Goal: Task Accomplishment & Management: Complete application form

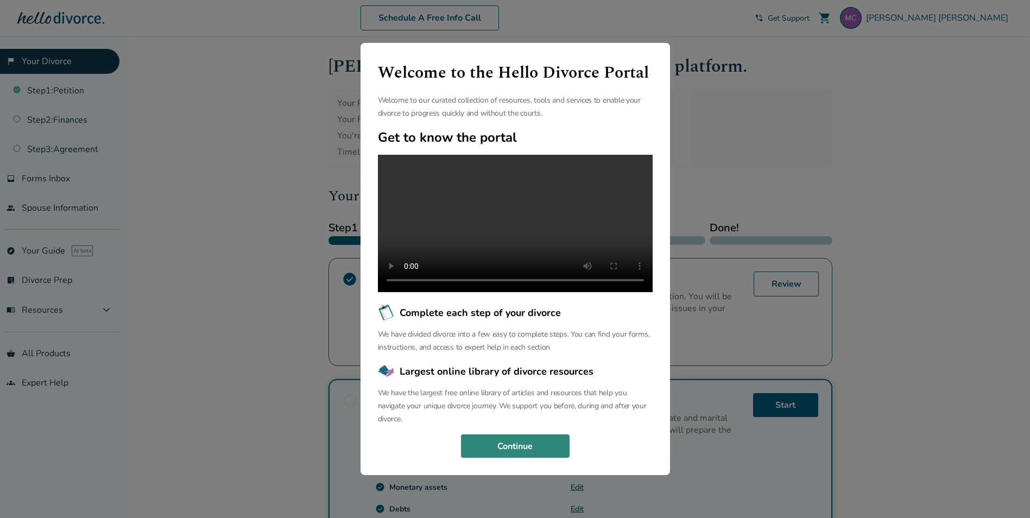
click at [539, 458] on button "Continue" at bounding box center [515, 446] width 109 height 24
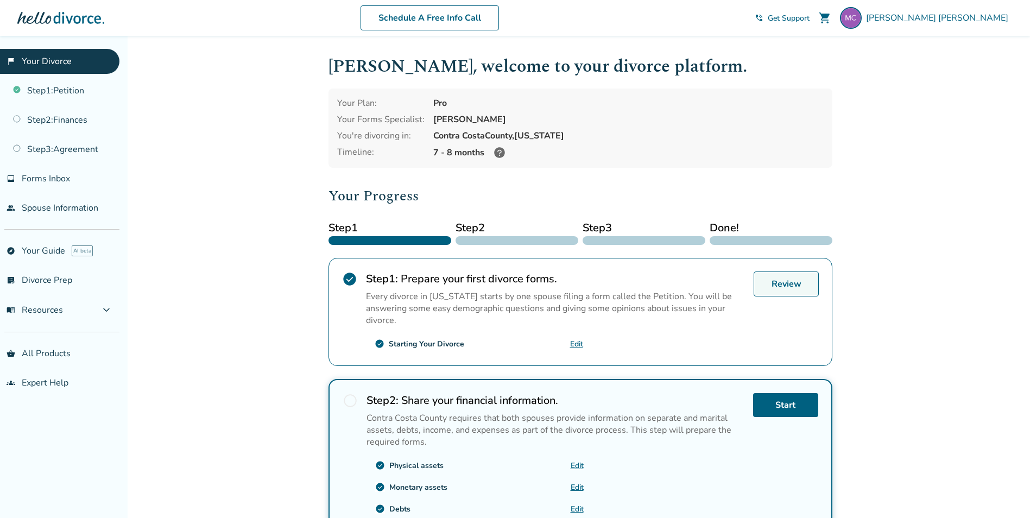
click at [786, 280] on link "Review" at bounding box center [786, 284] width 65 height 25
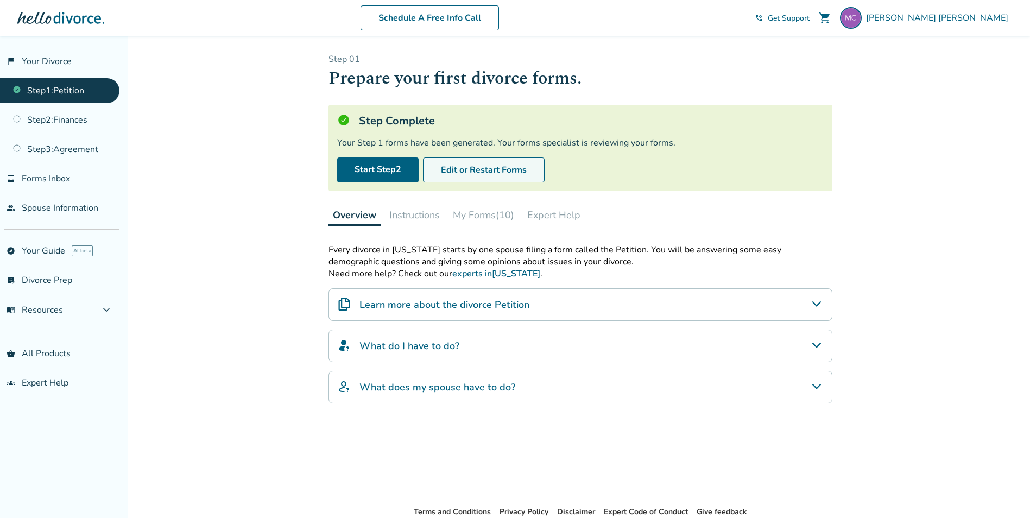
click at [520, 167] on button "Edit or Restart Forms" at bounding box center [484, 169] width 122 height 25
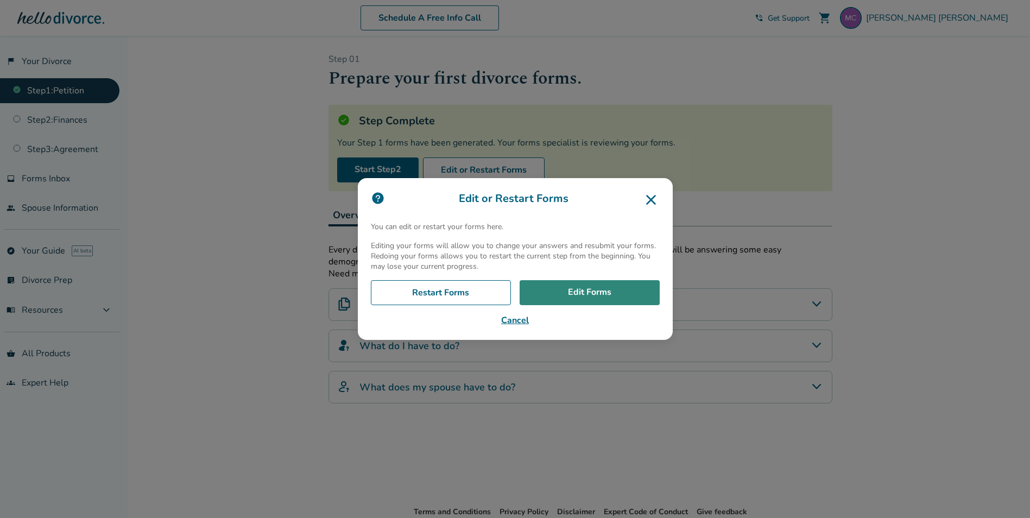
click at [573, 298] on link "Edit Forms" at bounding box center [590, 292] width 140 height 25
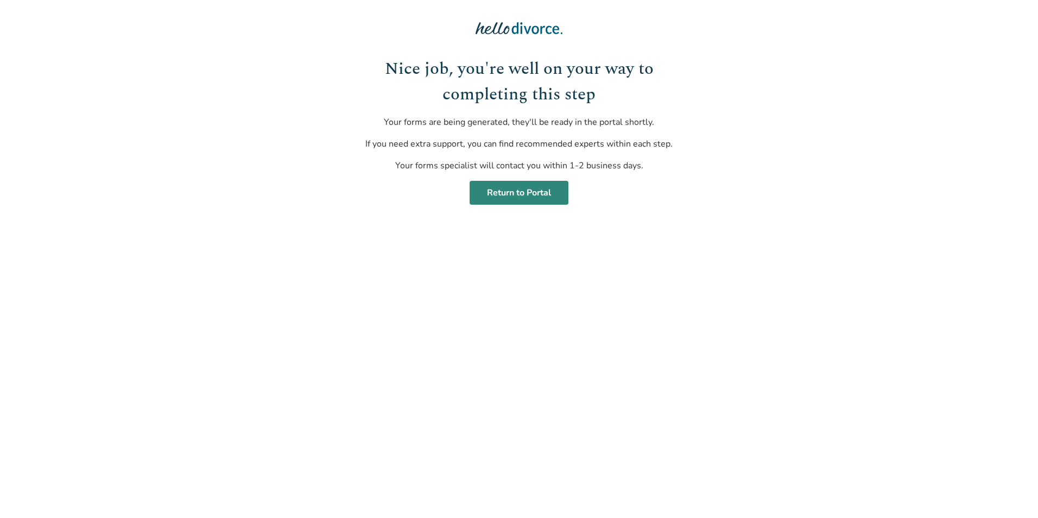
click at [545, 203] on link "Return to Portal" at bounding box center [519, 193] width 99 height 24
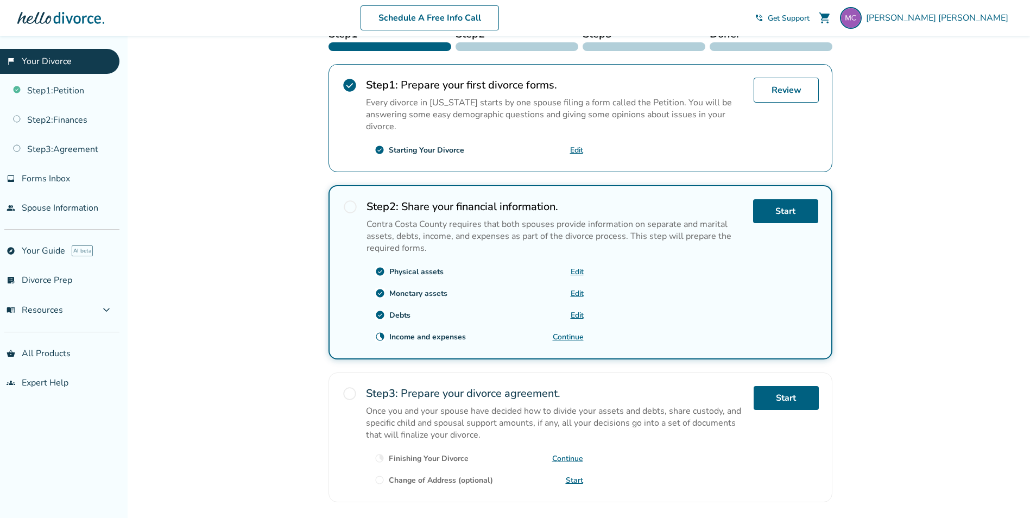
scroll to position [217, 0]
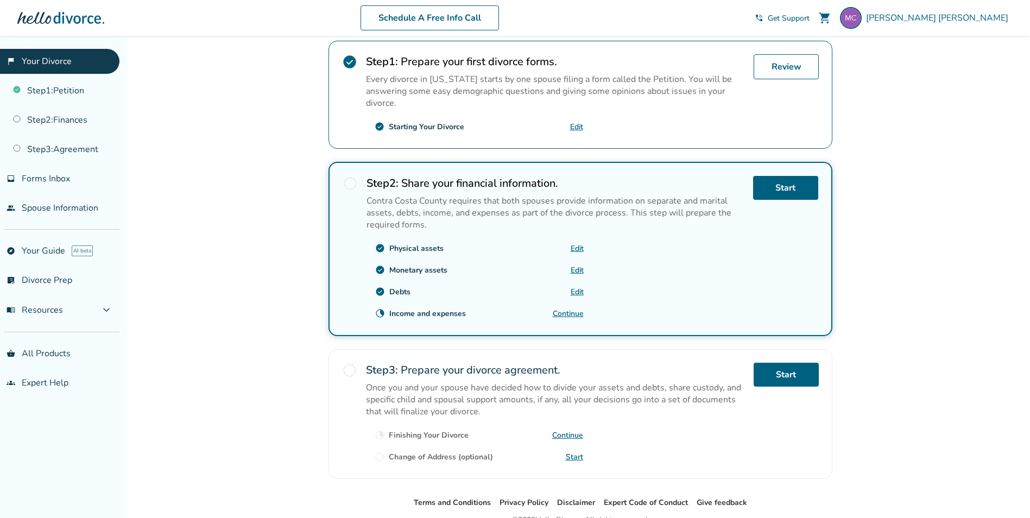
click at [564, 312] on link "Continue" at bounding box center [568, 313] width 31 height 10
click at [21, 208] on link "people Spouse Information" at bounding box center [59, 207] width 119 height 25
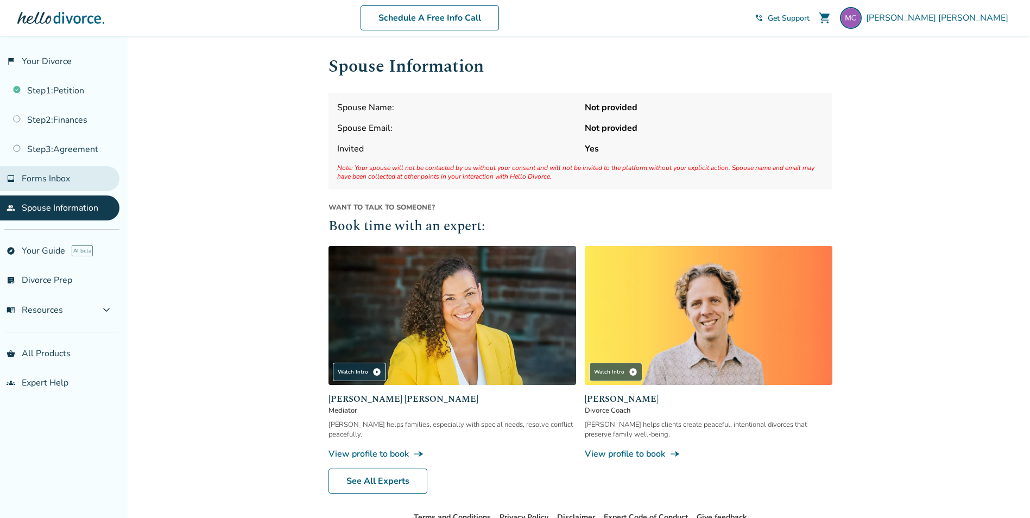
click at [66, 176] on span "Forms Inbox" at bounding box center [46, 179] width 48 height 12
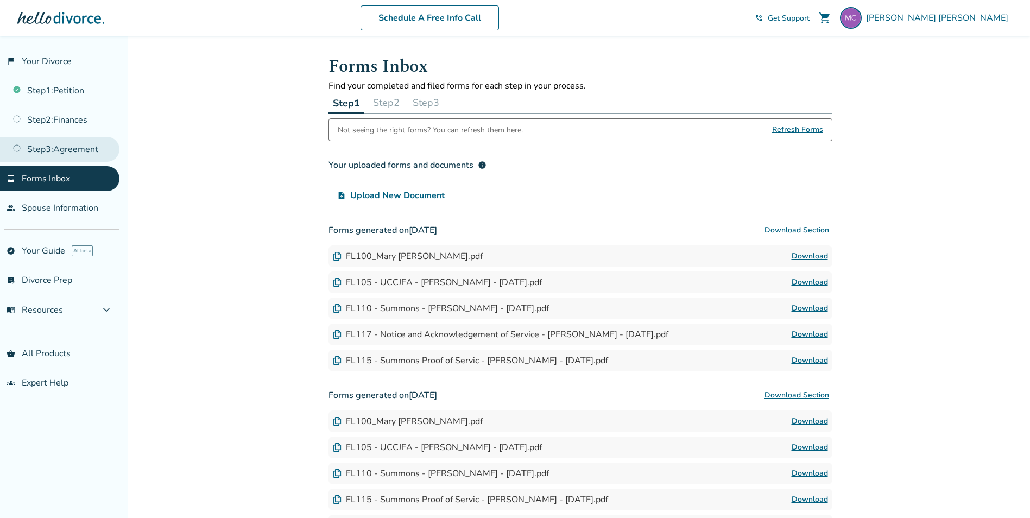
click at [47, 138] on link "Step 3 : Agreement" at bounding box center [59, 149] width 119 height 25
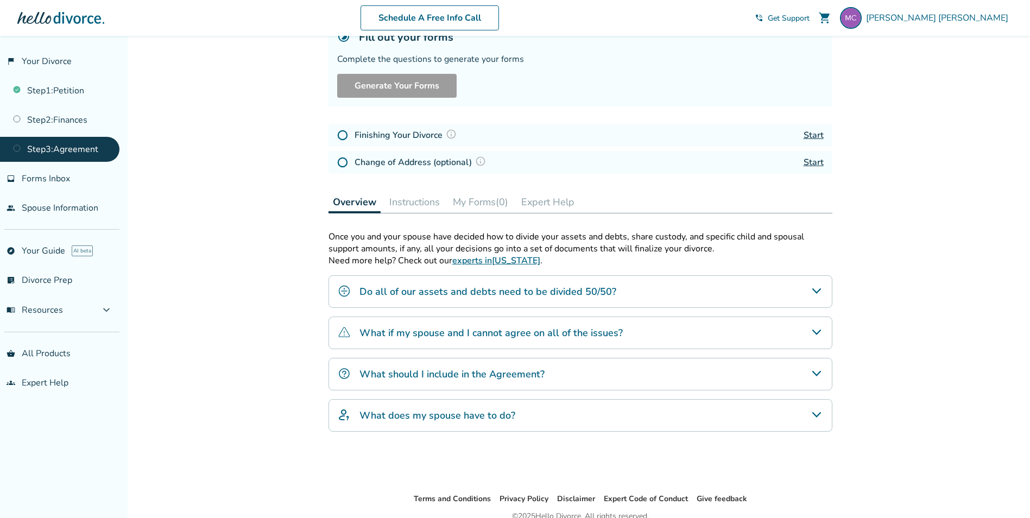
scroll to position [134, 0]
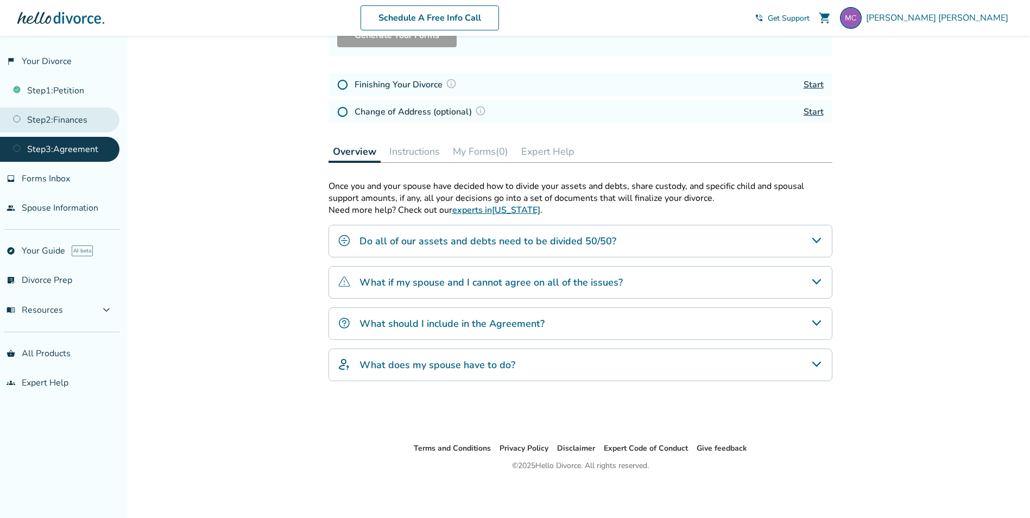
click at [81, 128] on link "Step 2 : Finances" at bounding box center [59, 120] width 119 height 25
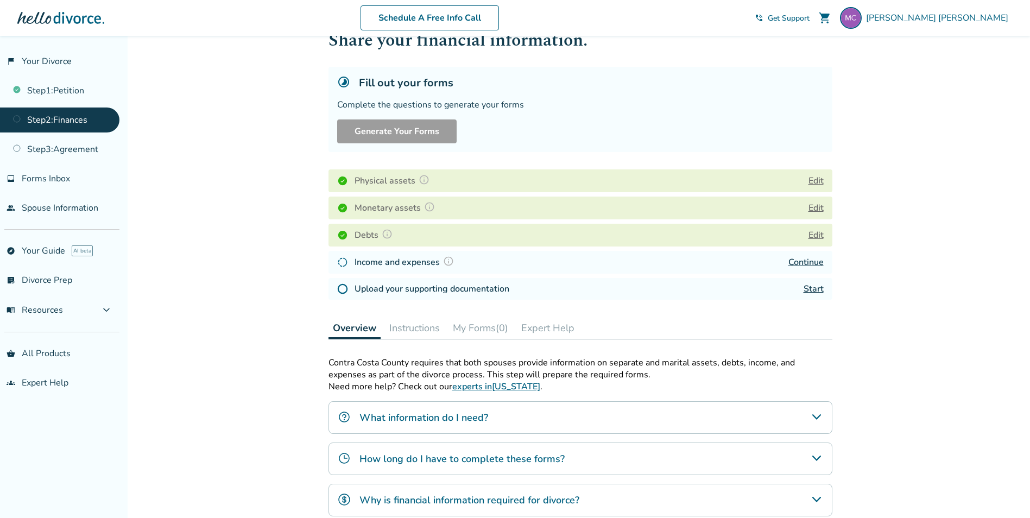
scroll to position [54, 0]
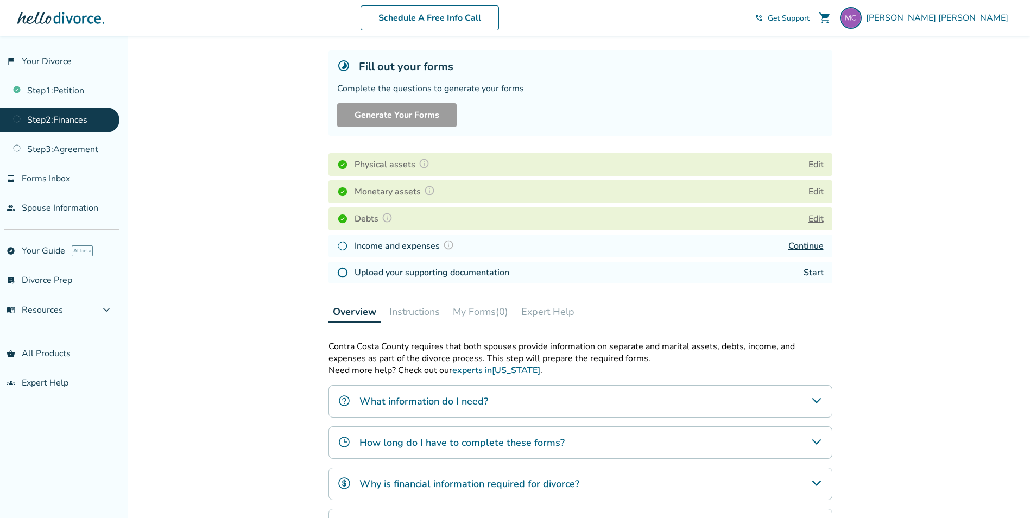
click at [810, 273] on link "Start" at bounding box center [814, 273] width 20 height 12
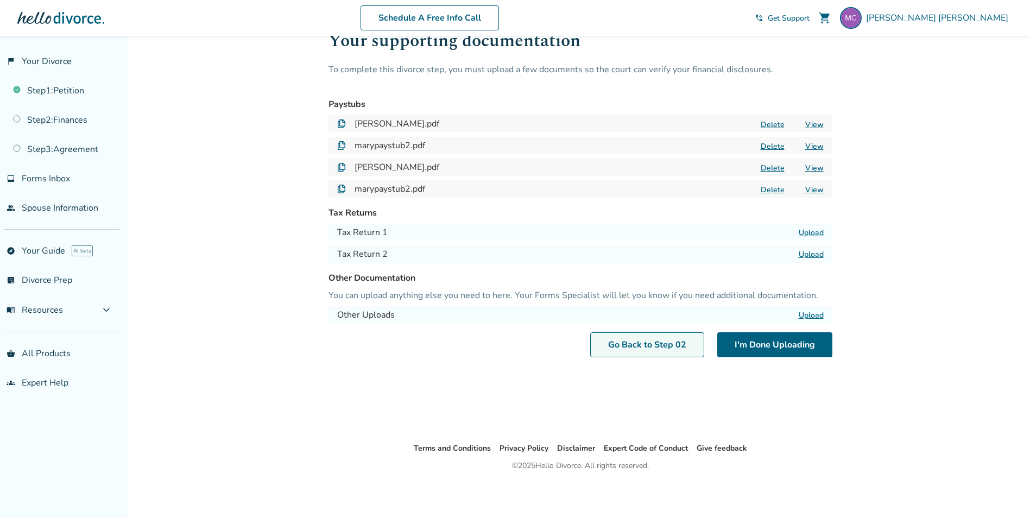
click at [619, 339] on link "Go Back to Step 0 2" at bounding box center [647, 344] width 114 height 25
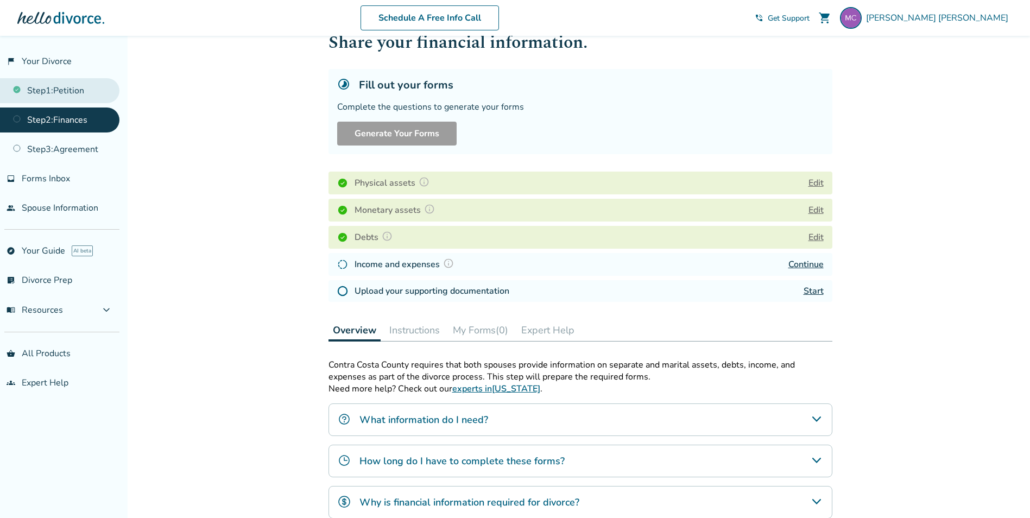
click at [36, 80] on link "Step 1 : Petition" at bounding box center [59, 90] width 119 height 25
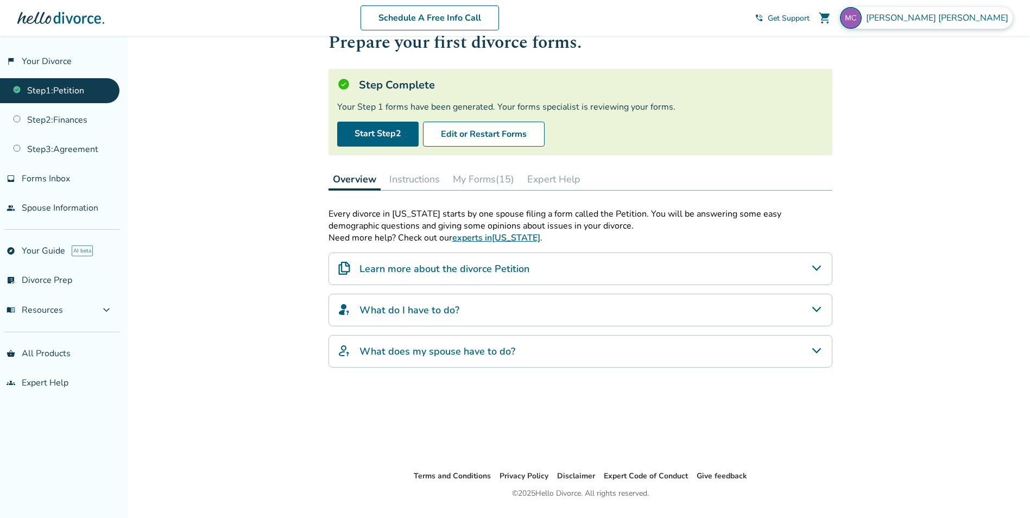
click at [976, 17] on span "[PERSON_NAME]" at bounding box center [939, 18] width 147 height 12
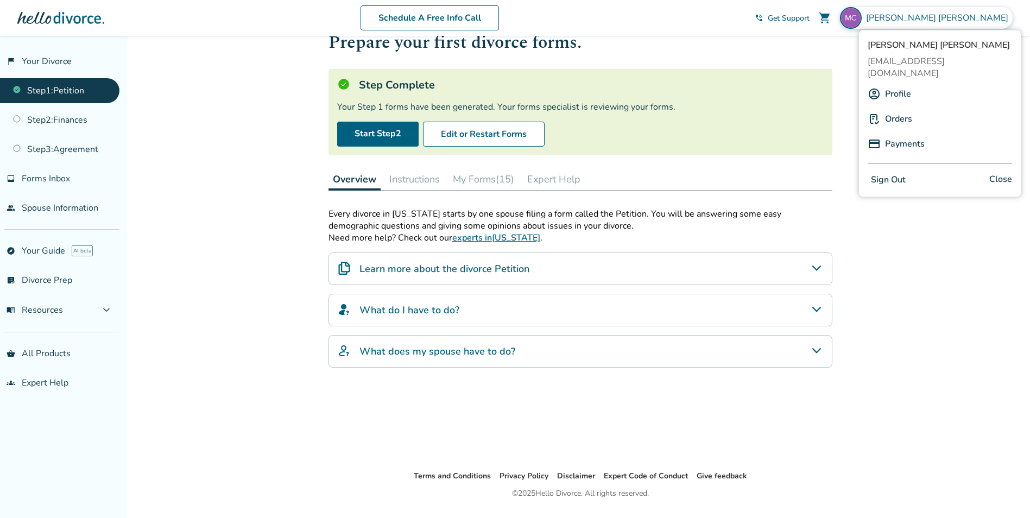
click at [887, 172] on button "Sign Out" at bounding box center [888, 180] width 41 height 16
